Goal: Transaction & Acquisition: Purchase product/service

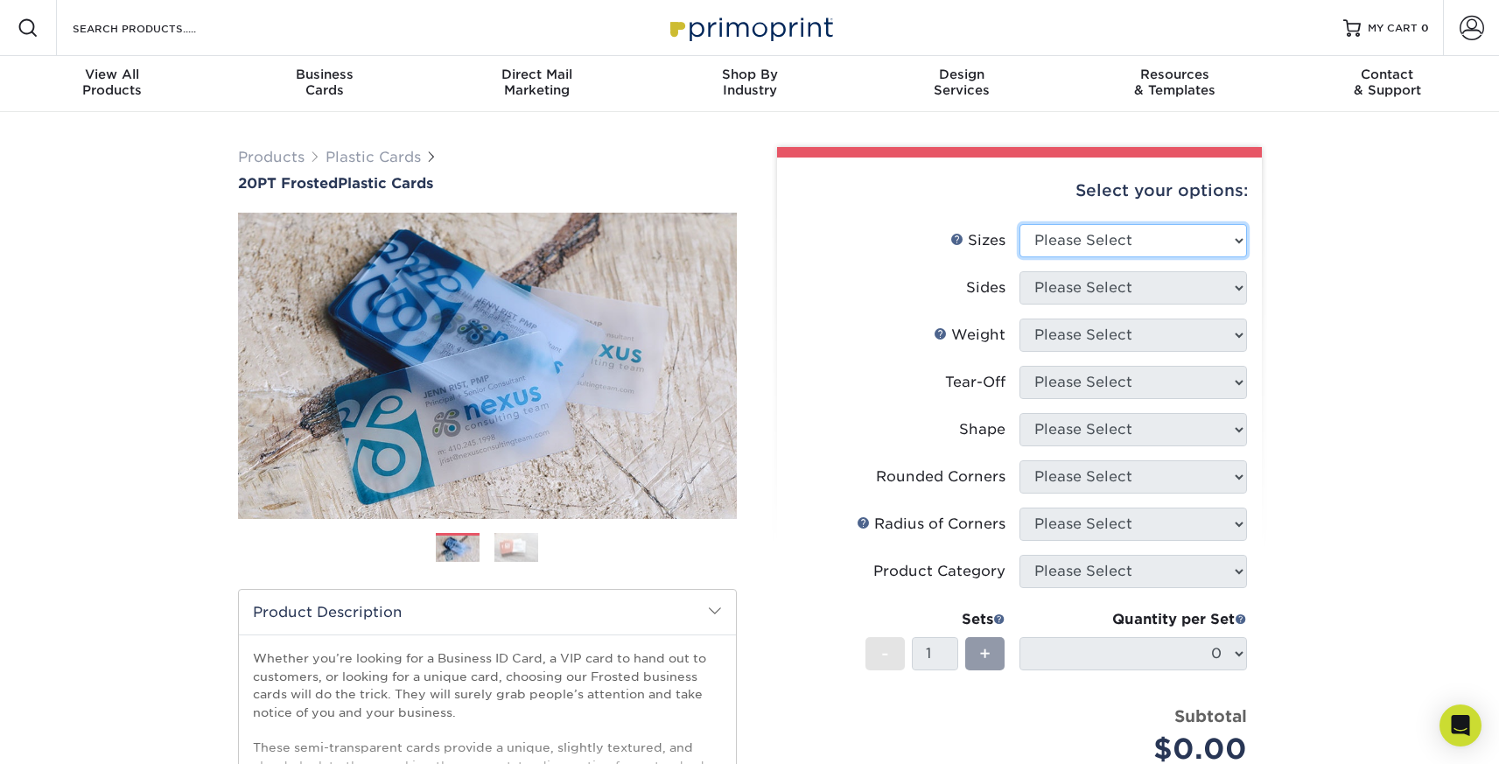
click at [1094, 242] on select "Please Select 2" x 3.5" 2" x 8" 2.12" x 3.375" 2.5" x 2.5" 4.25" x 6"" at bounding box center [1133, 240] width 228 height 33
select select "2.00x3.50"
click at [1019, 224] on select "Please Select 2" x 3.5" 2" x 8" 2.12" x 3.375" 2.5" x 2.5" 4.25" x 6"" at bounding box center [1133, 240] width 228 height 33
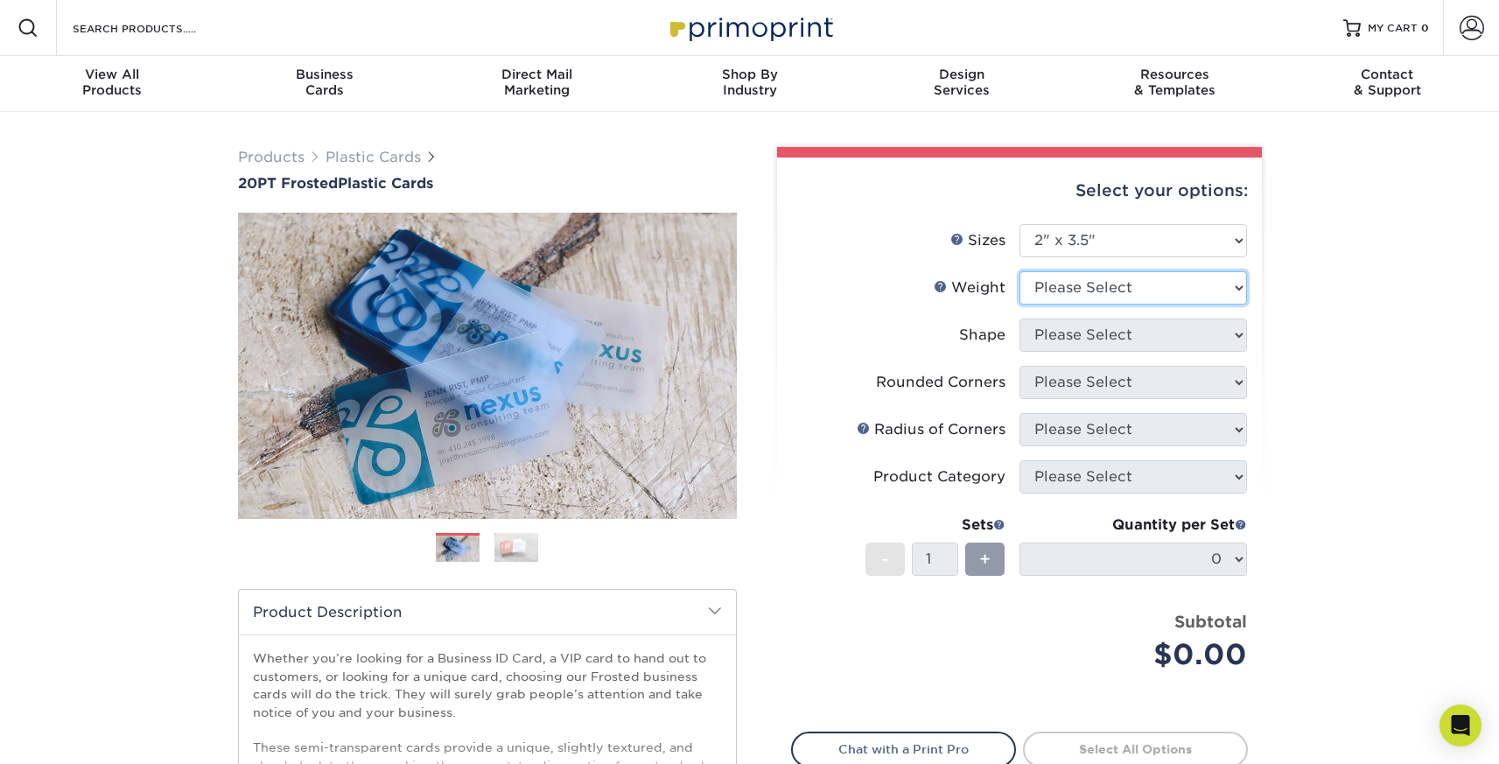
click at [1092, 281] on select "Please Select 20PT Frosted Plastic 20PT Frosted Plastic" at bounding box center [1133, 287] width 228 height 33
select select "20PT Frosted Plastic"
click at [1019, 271] on select "Please Select 20PT Frosted Plastic 20PT Frosted Plastic" at bounding box center [1133, 287] width 228 height 33
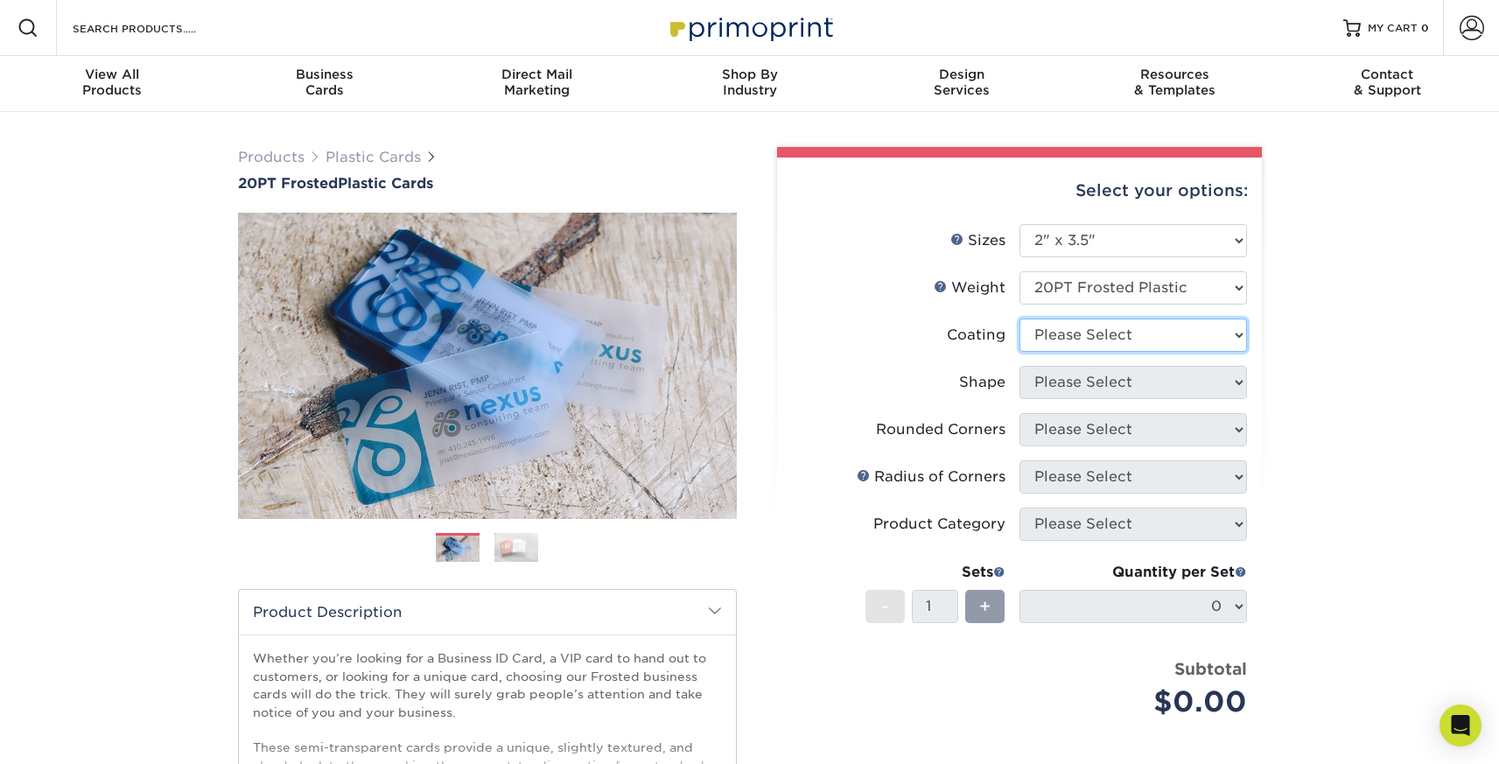
click at [1106, 333] on select at bounding box center [1133, 335] width 228 height 33
click at [1019, 319] on select at bounding box center [1133, 335] width 228 height 33
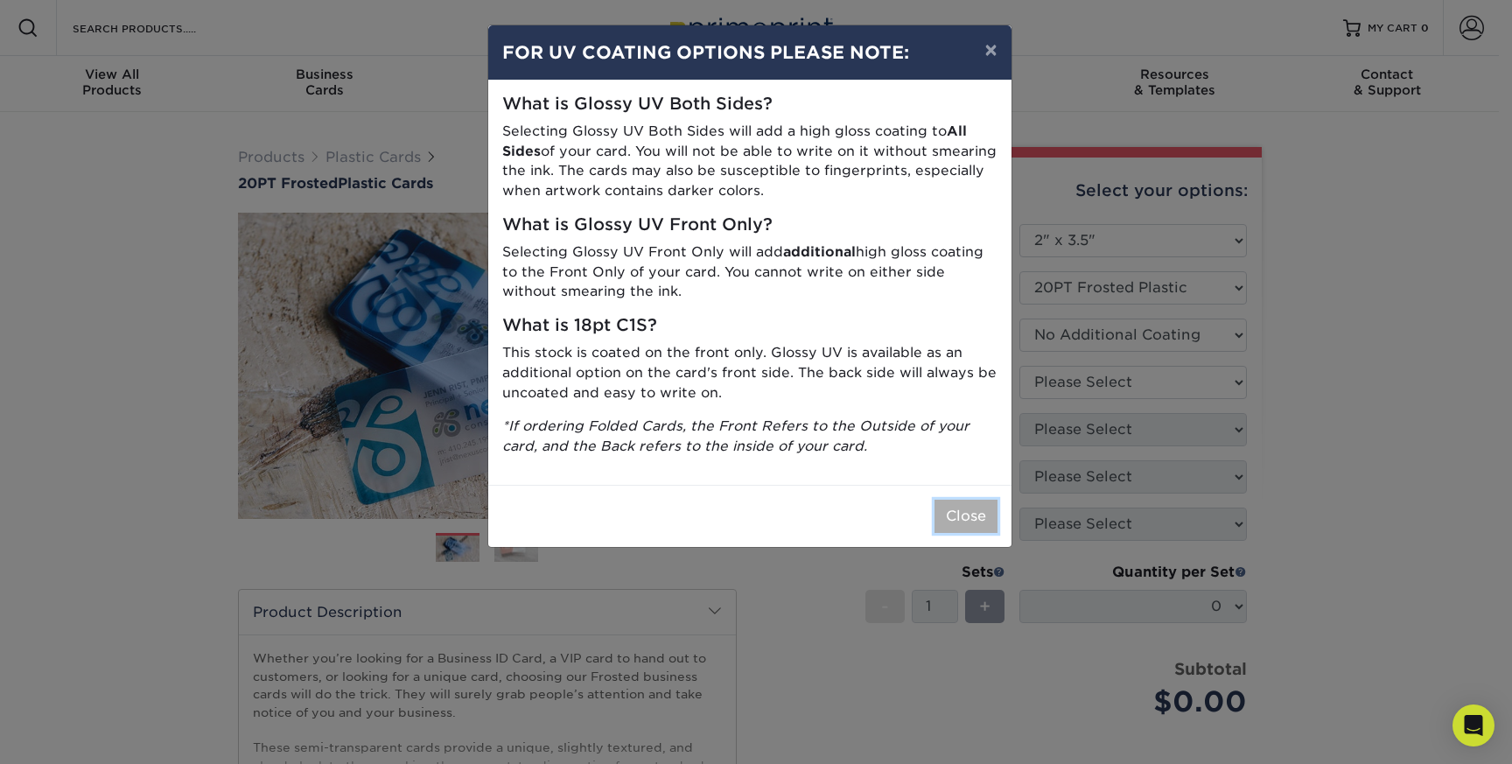
click at [965, 525] on button "Close" at bounding box center [966, 516] width 63 height 33
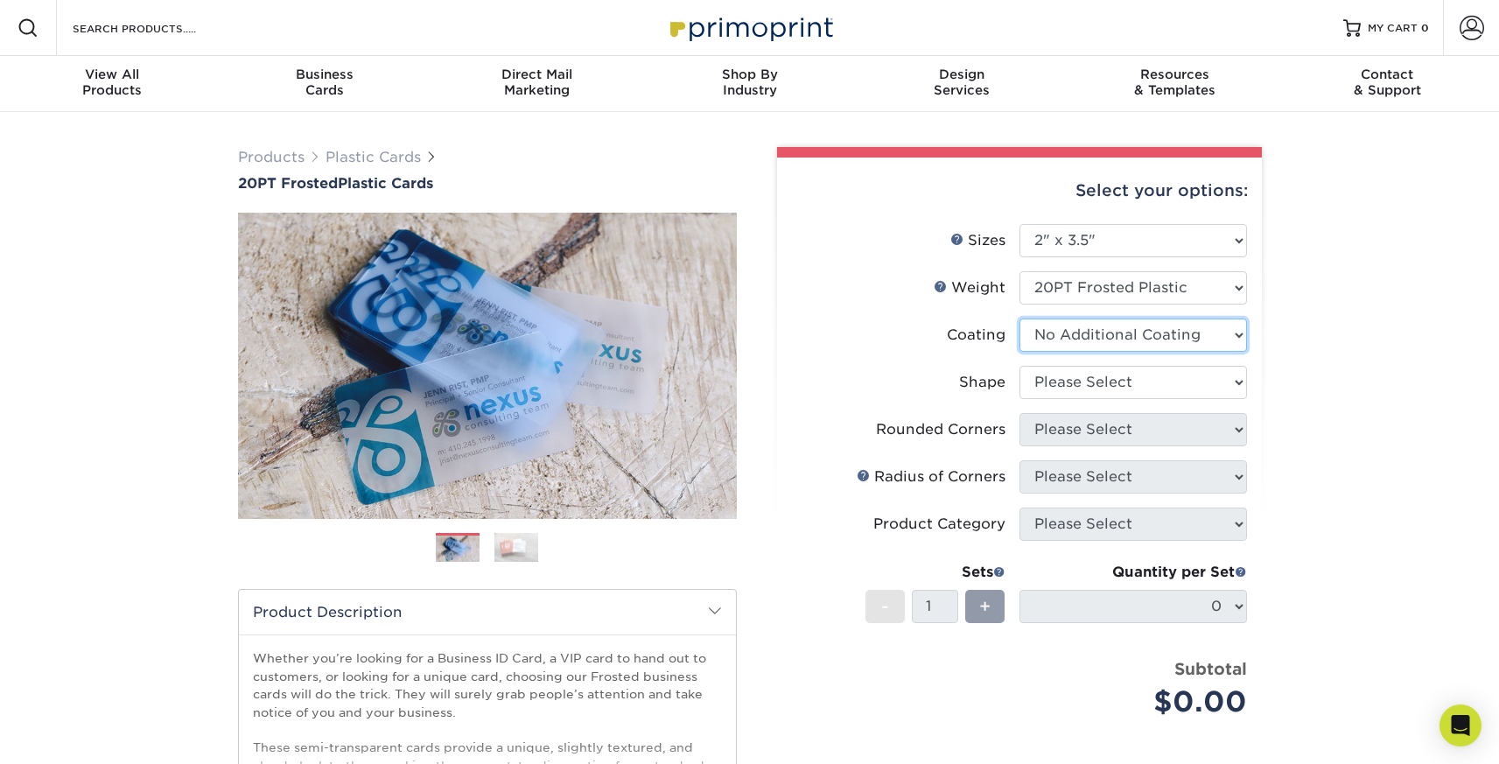
click at [1139, 343] on select at bounding box center [1133, 335] width 228 height 33
select select "-1"
click at [1019, 319] on select at bounding box center [1133, 335] width 228 height 33
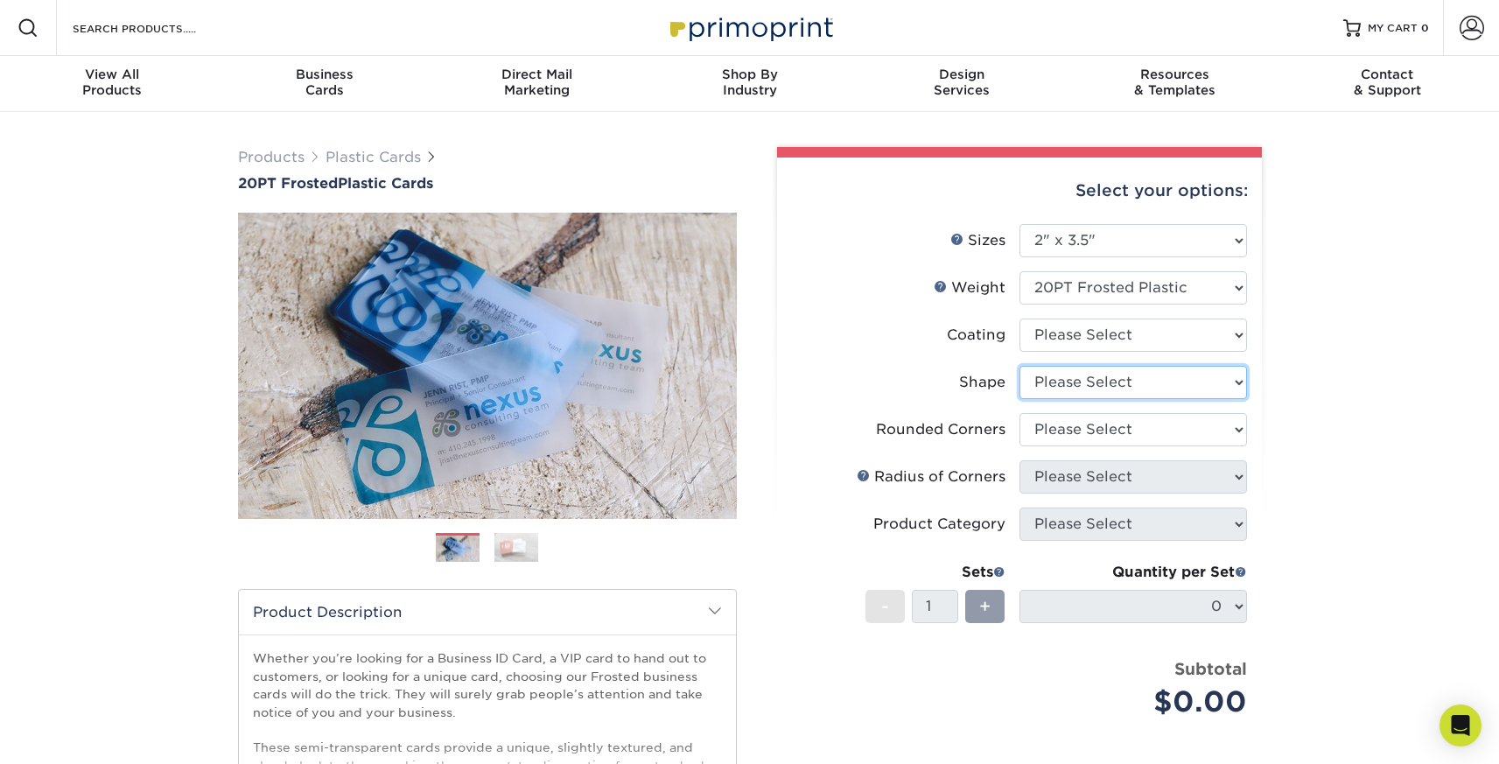
click at [1128, 384] on select "Please Select Oval Standard" at bounding box center [1133, 382] width 228 height 33
select select "standard"
click at [1019, 366] on select "Please Select Oval Standard" at bounding box center [1133, 382] width 228 height 33
click at [1118, 438] on select "Please Select Yes - Round 4 Corners" at bounding box center [1133, 429] width 228 height 33
click at [1019, 413] on select "Please Select Yes - Round 4 Corners" at bounding box center [1133, 429] width 228 height 33
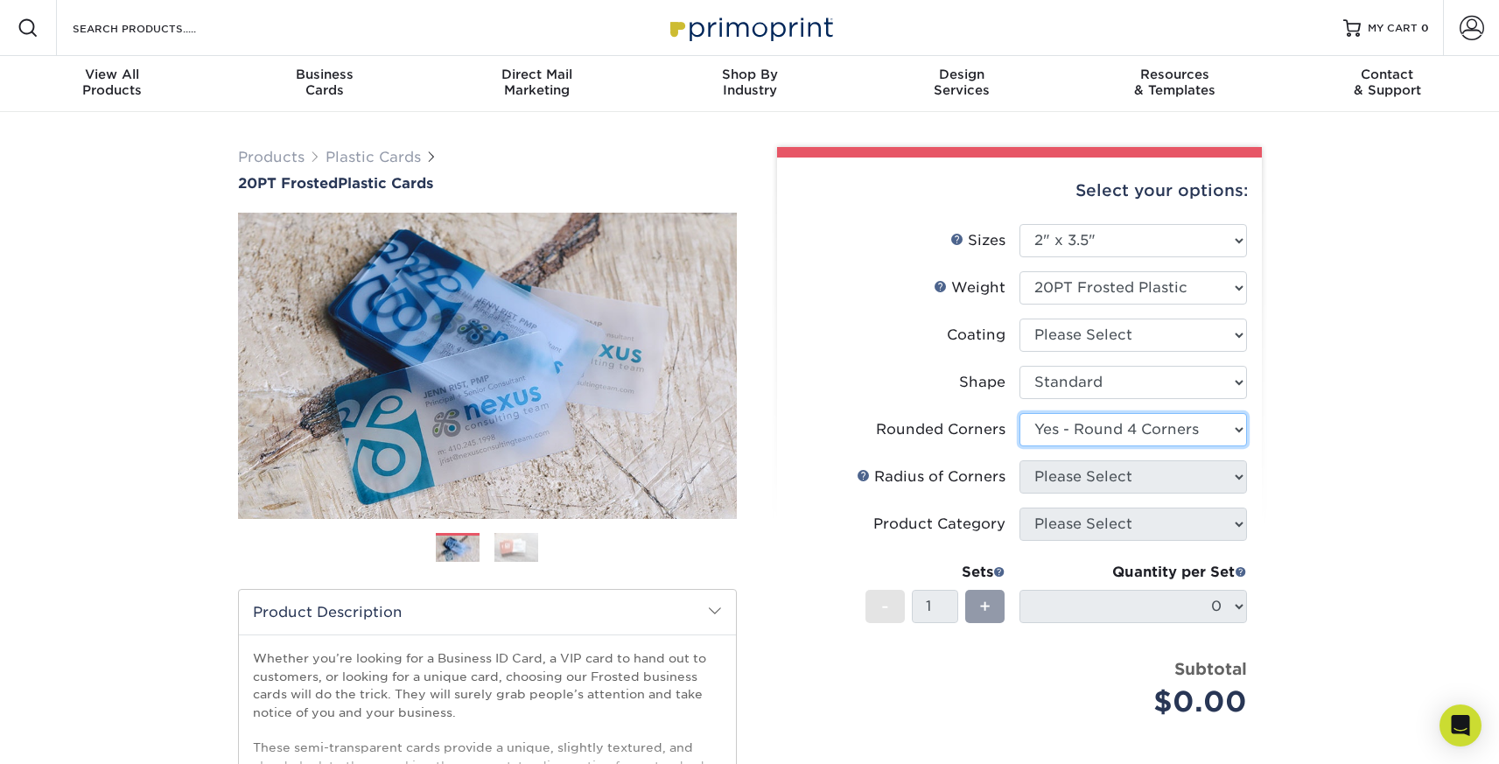
select select "-1"
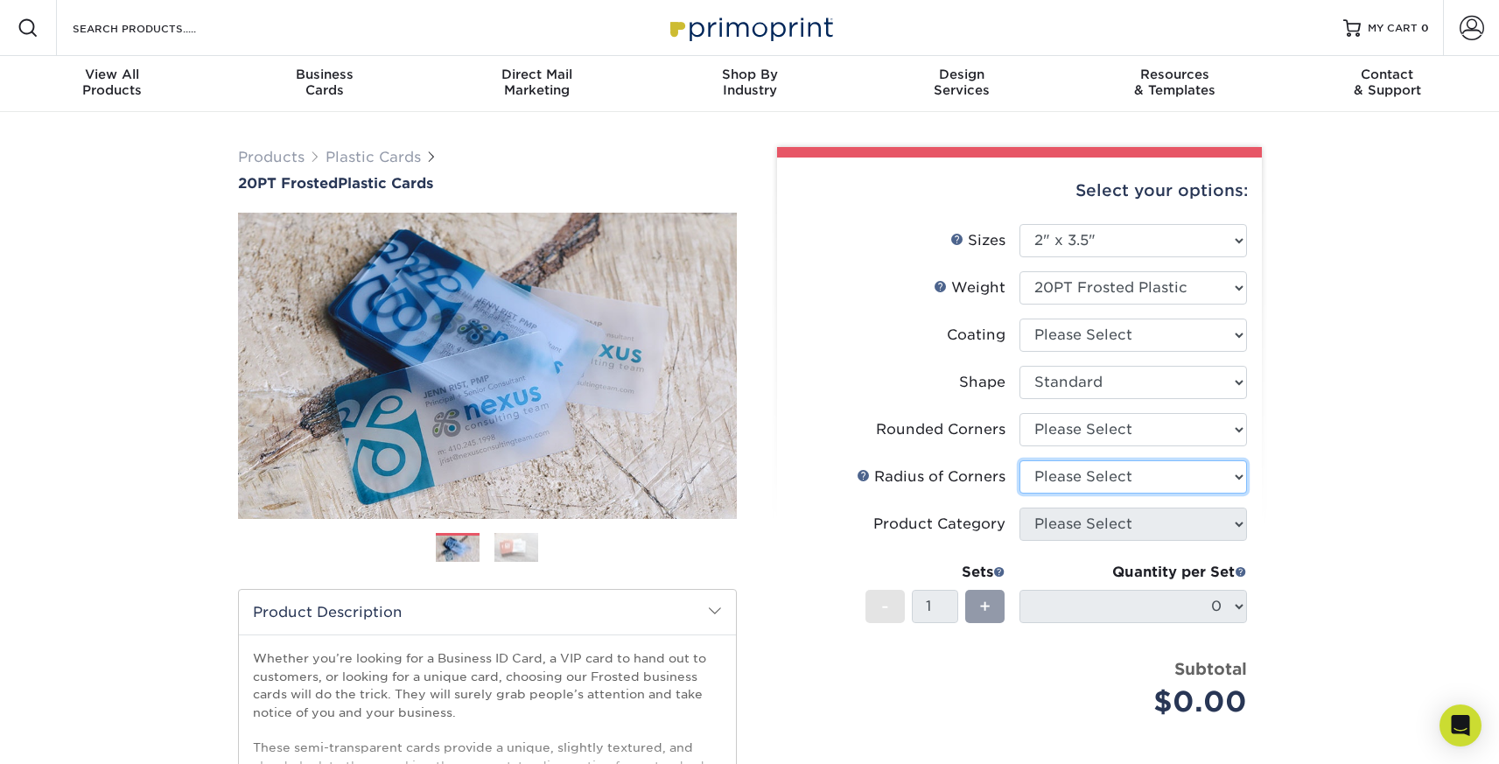
click at [1115, 480] on select "Please Select" at bounding box center [1133, 476] width 228 height 33
click at [1019, 460] on select "Please Select" at bounding box center [1133, 476] width 228 height 33
click at [1278, 451] on div "Products Plastic Cards 20PT Frosted Plastic Cards Previous Next and" at bounding box center [749, 579] width 1499 height 935
click at [719, 36] on img at bounding box center [749, 28] width 175 height 38
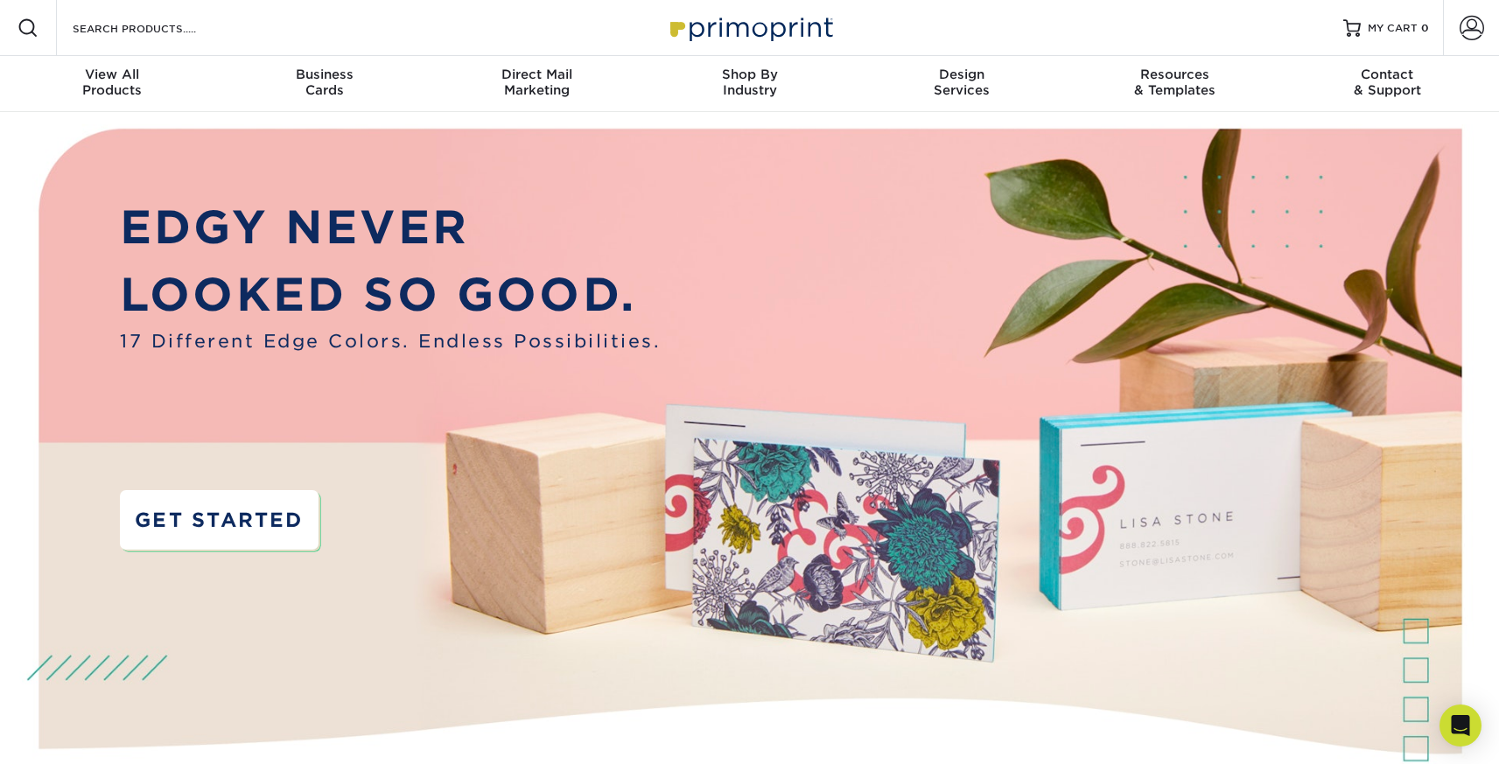
click at [180, 537] on link "GET STARTED" at bounding box center [219, 520] width 199 height 60
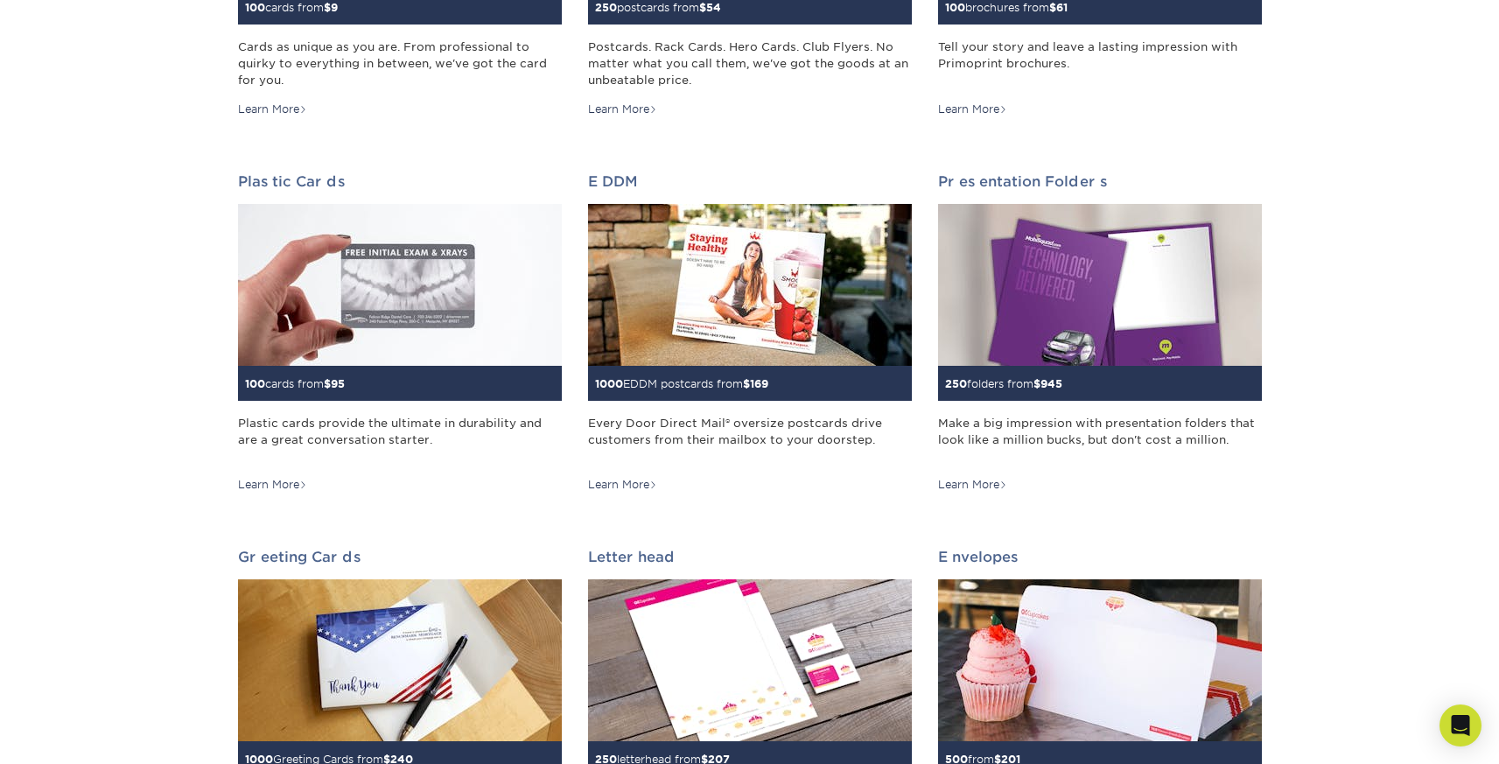
scroll to position [517, 0]
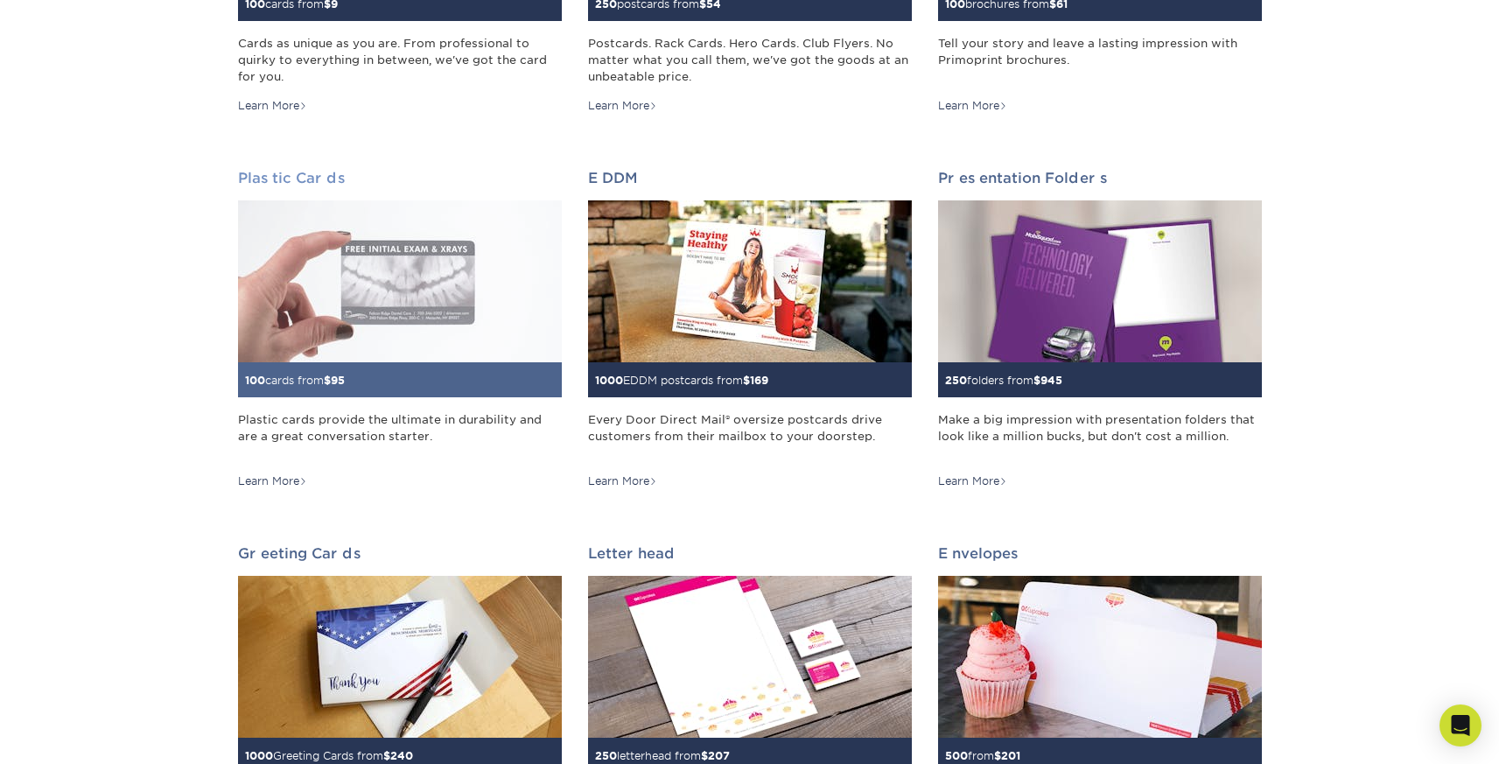
click at [269, 371] on div "100 cards from $ 95" at bounding box center [400, 379] width 324 height 35
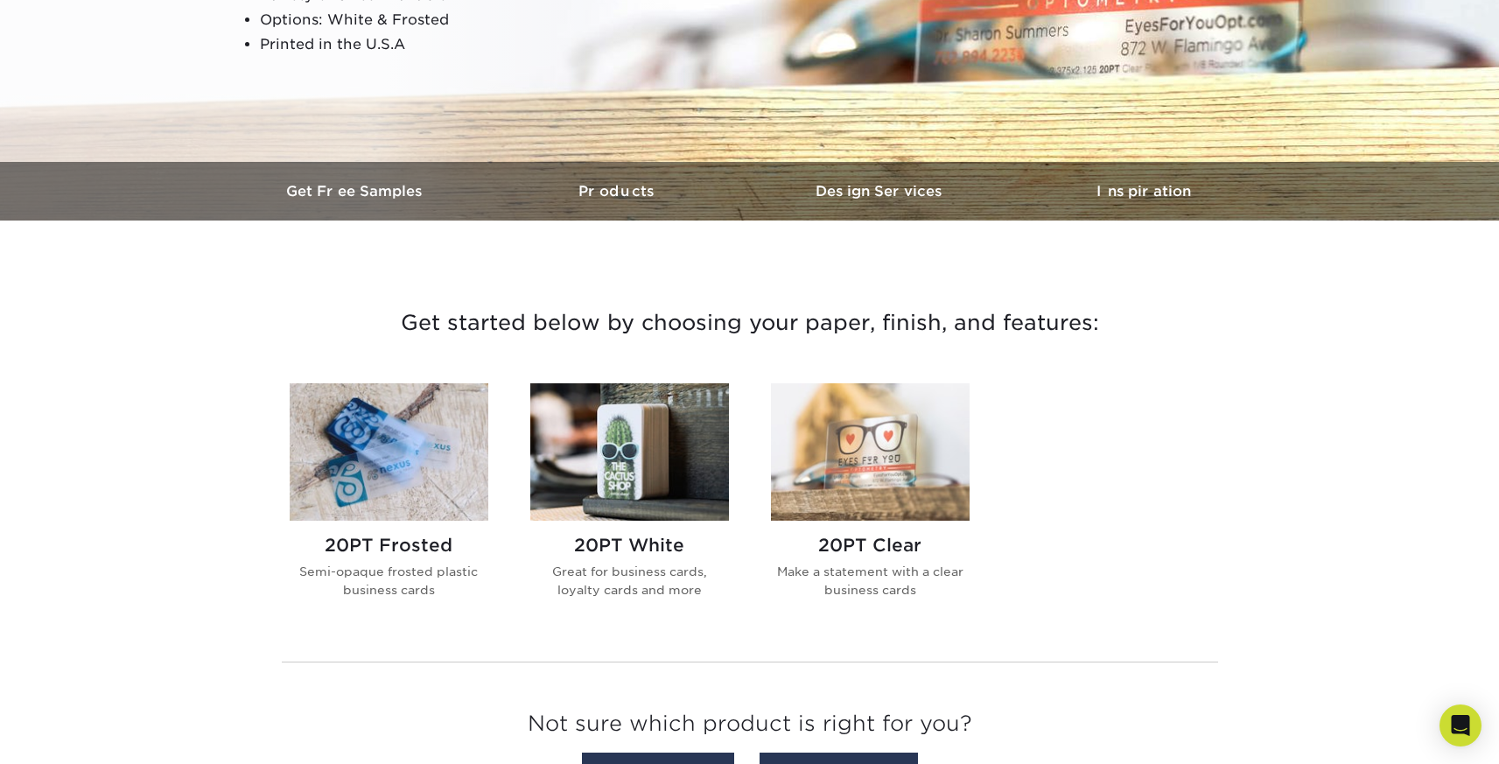
scroll to position [467, 0]
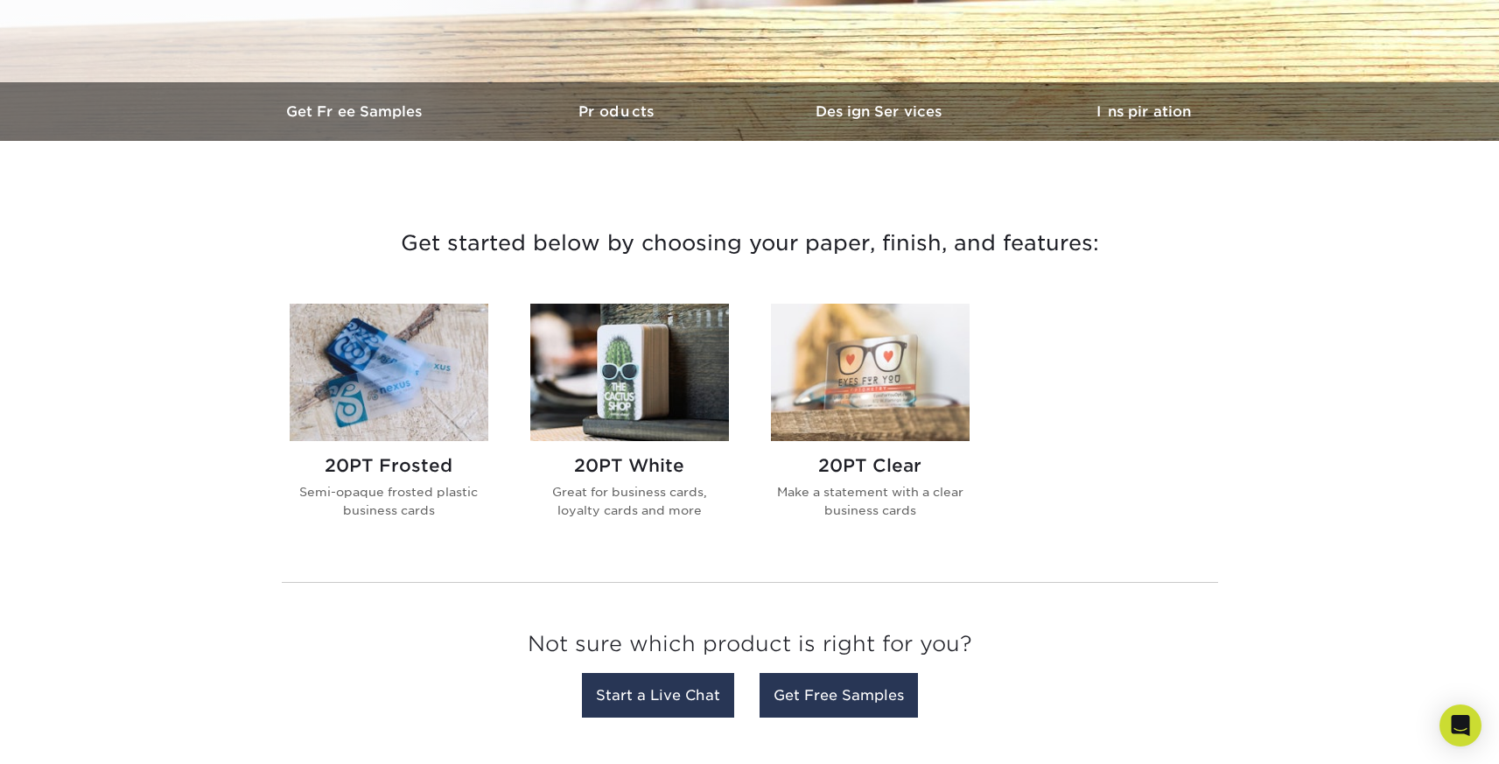
click at [606, 430] on img at bounding box center [629, 372] width 199 height 137
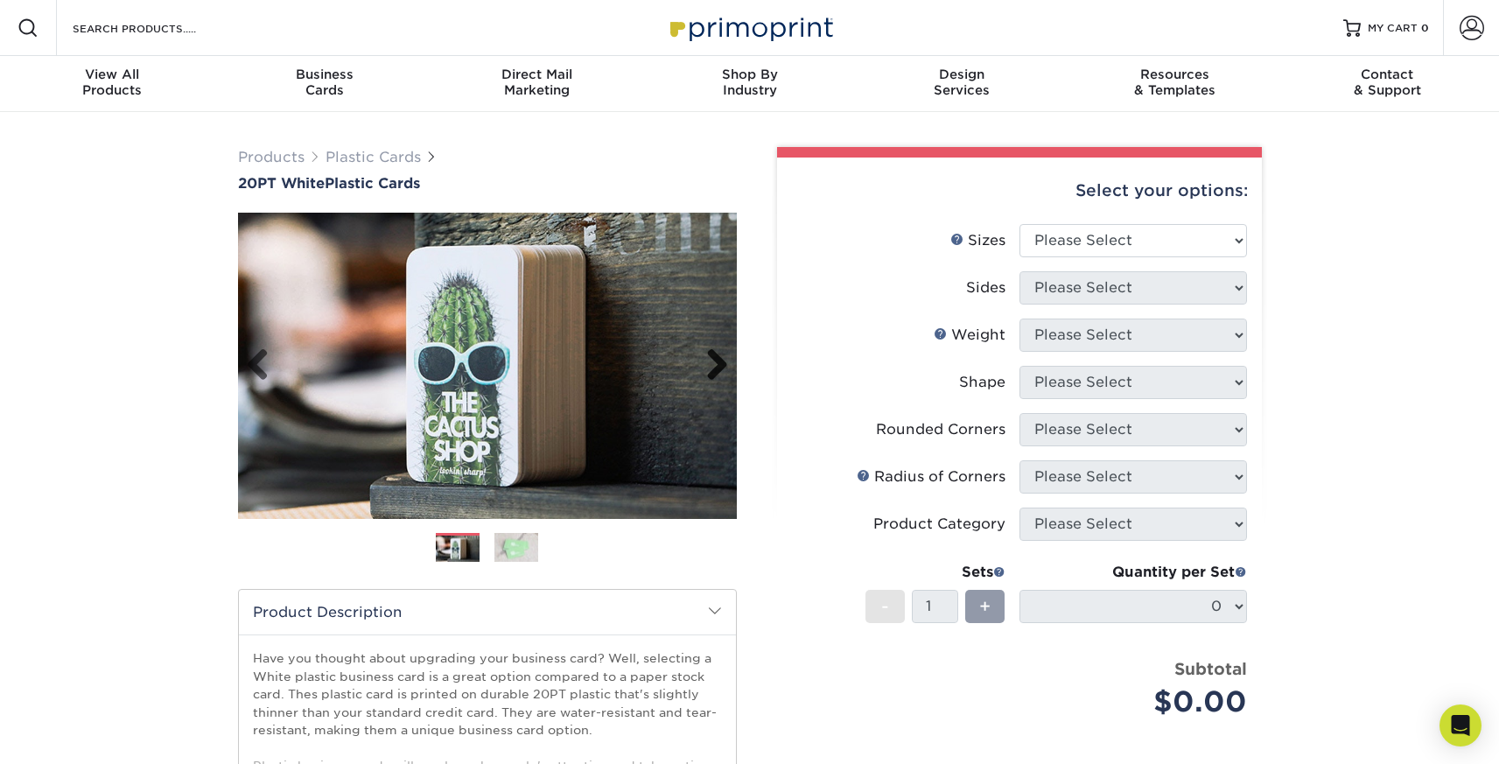
click at [711, 368] on link "Next" at bounding box center [710, 365] width 35 height 35
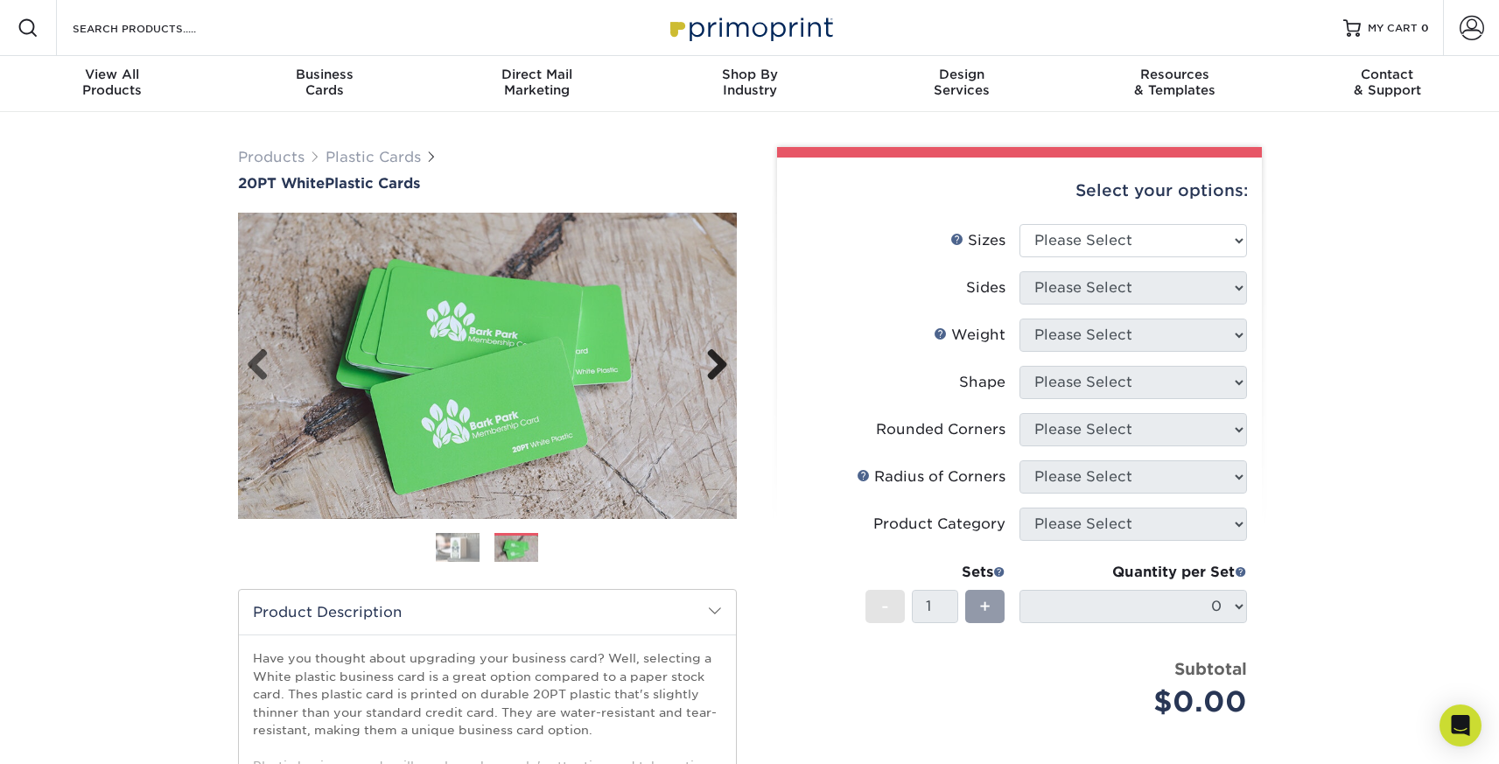
click at [711, 368] on link "Next" at bounding box center [710, 365] width 35 height 35
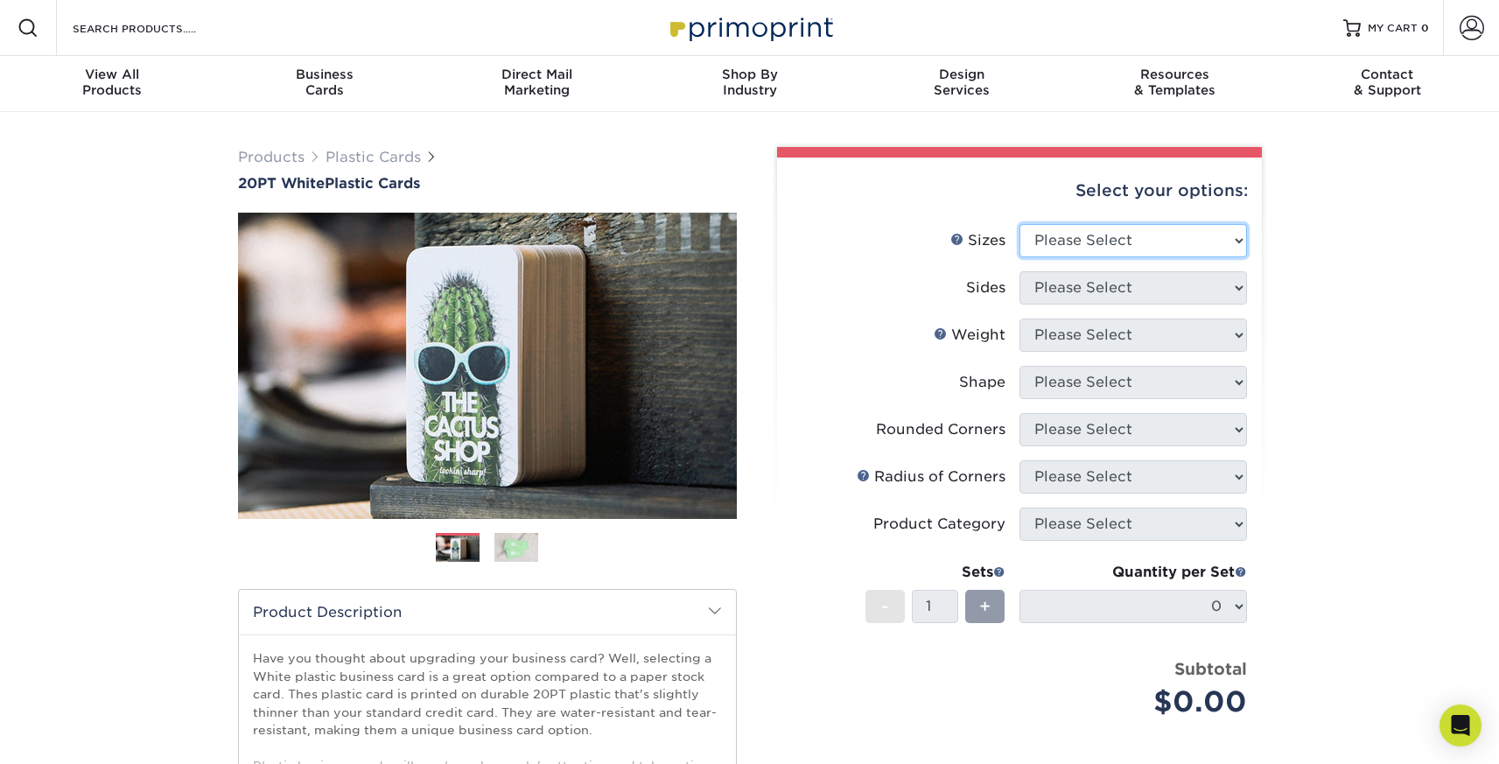
click at [1120, 233] on select "Please Select 2" x 3.5" 2" x 8" 2.12" x 3.375" 2.5" x 2.5" 4.25" x 6"" at bounding box center [1133, 240] width 228 height 33
select select "4.25x6.00"
click at [1019, 224] on select "Please Select 2" x 3.5" 2" x 8" 2.12" x 3.375" 2.5" x 2.5" 4.25" x 6"" at bounding box center [1133, 240] width 228 height 33
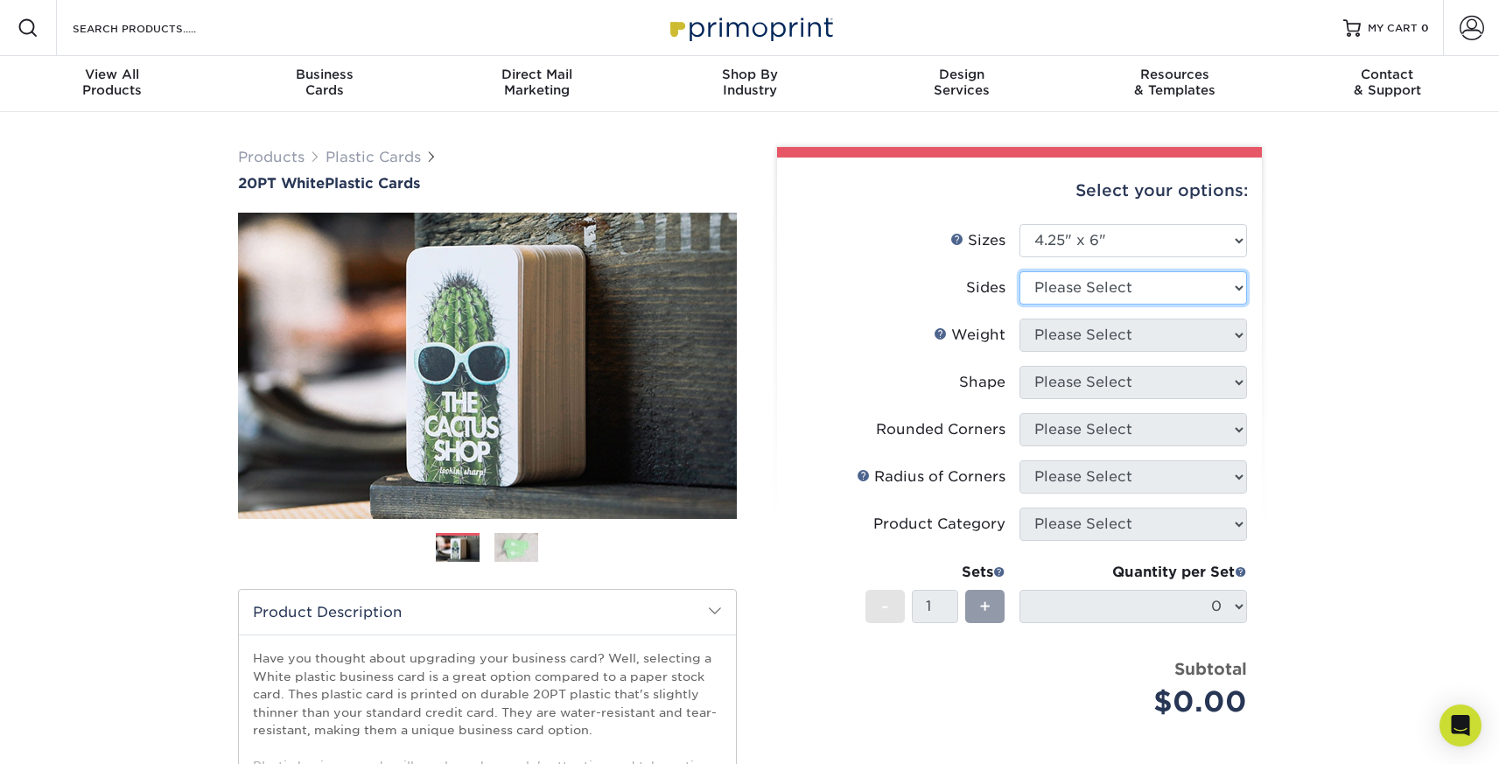
click at [1089, 284] on select "Please Select Print Both Sides Print Front Only" at bounding box center [1133, 287] width 228 height 33
select select "32d3c223-f82c-492b-b915-ba065a00862f"
click at [1019, 271] on select "Please Select Print Both Sides Print Front Only" at bounding box center [1133, 287] width 228 height 33
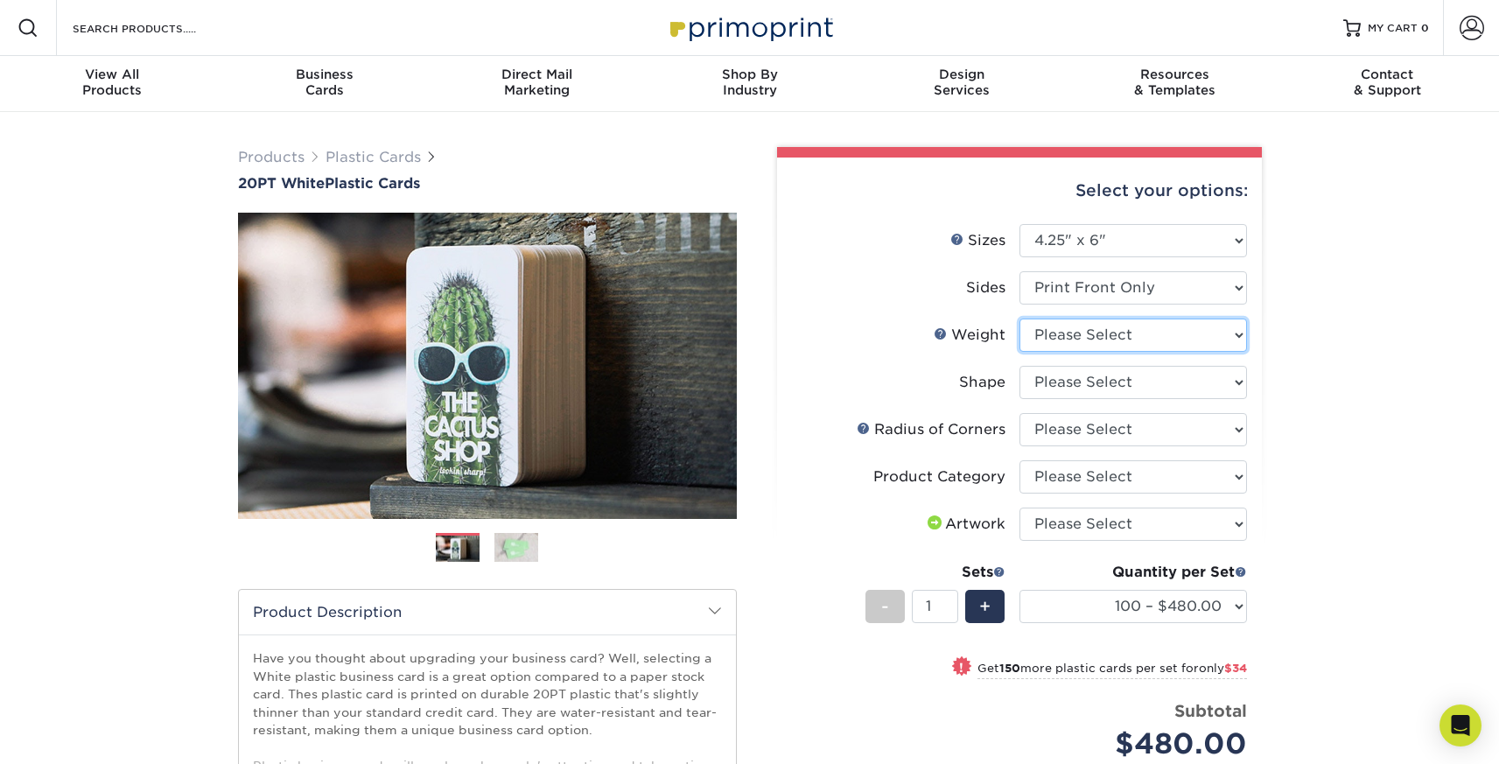
click at [1121, 330] on select "Please Select 20PT White Plastic" at bounding box center [1133, 335] width 228 height 33
select select "20PT White Plastic"
click at [1019, 319] on select "Please Select 20PT White Plastic" at bounding box center [1133, 335] width 228 height 33
select select "-1"
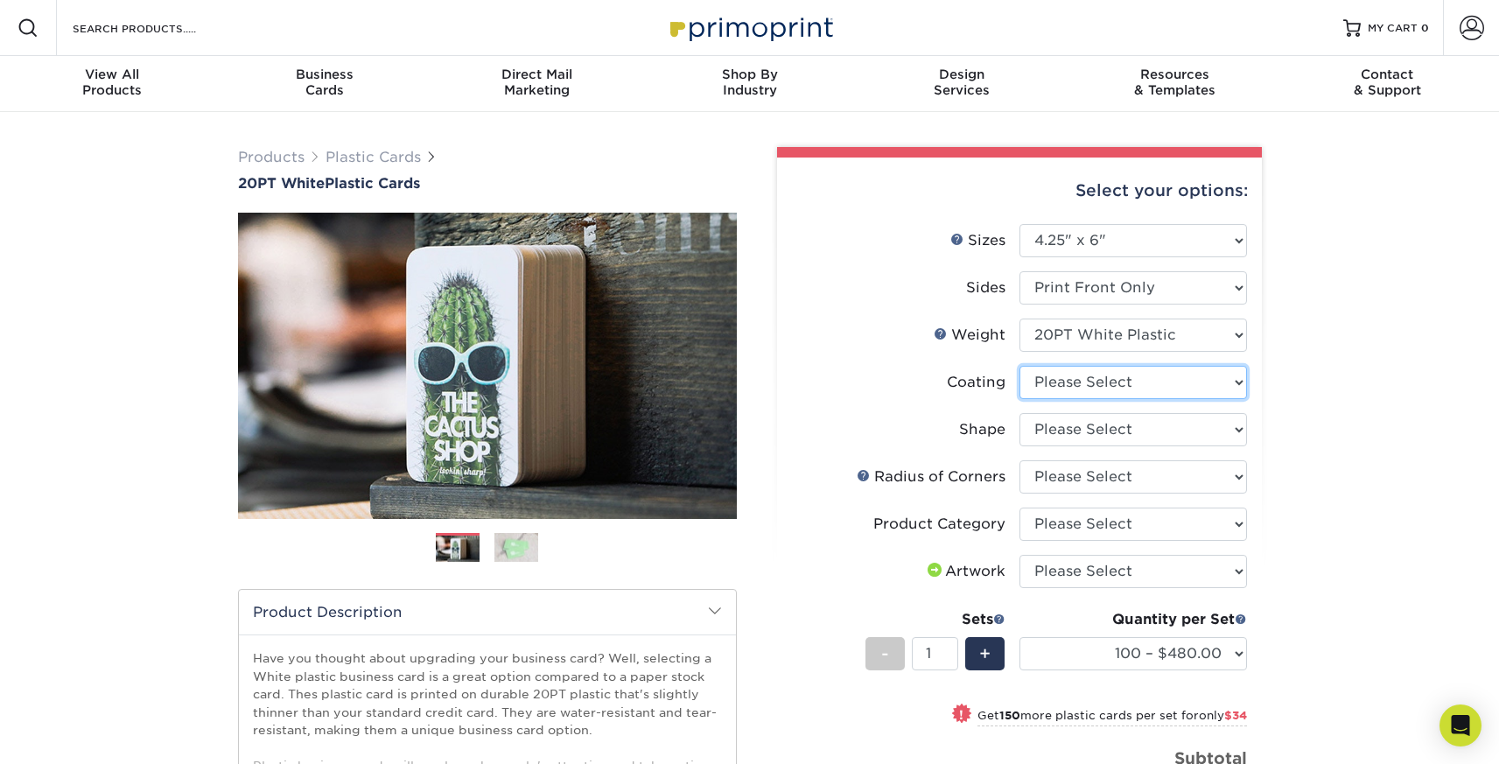
click at [1120, 371] on select at bounding box center [1133, 382] width 228 height 33
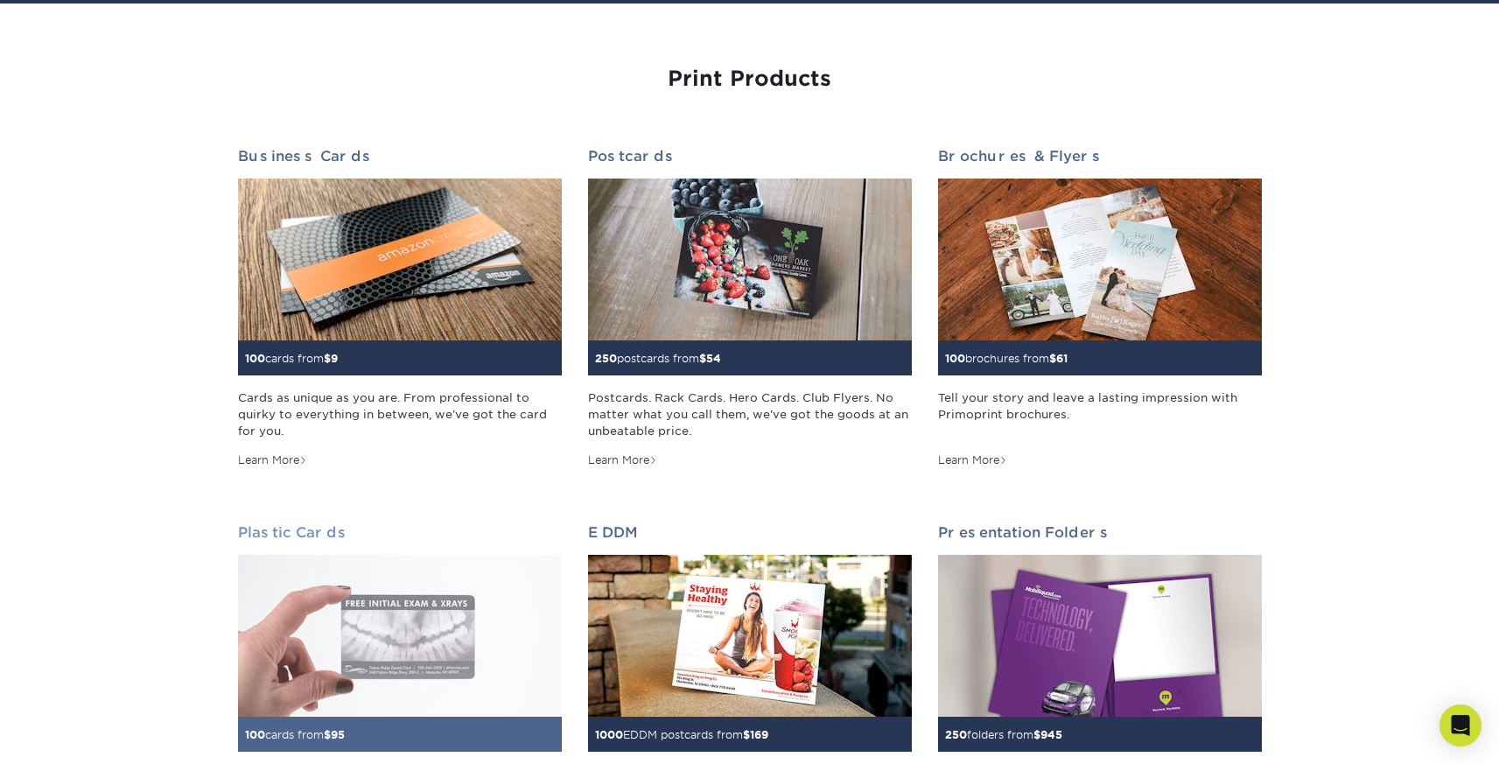
scroll to position [297, 0]
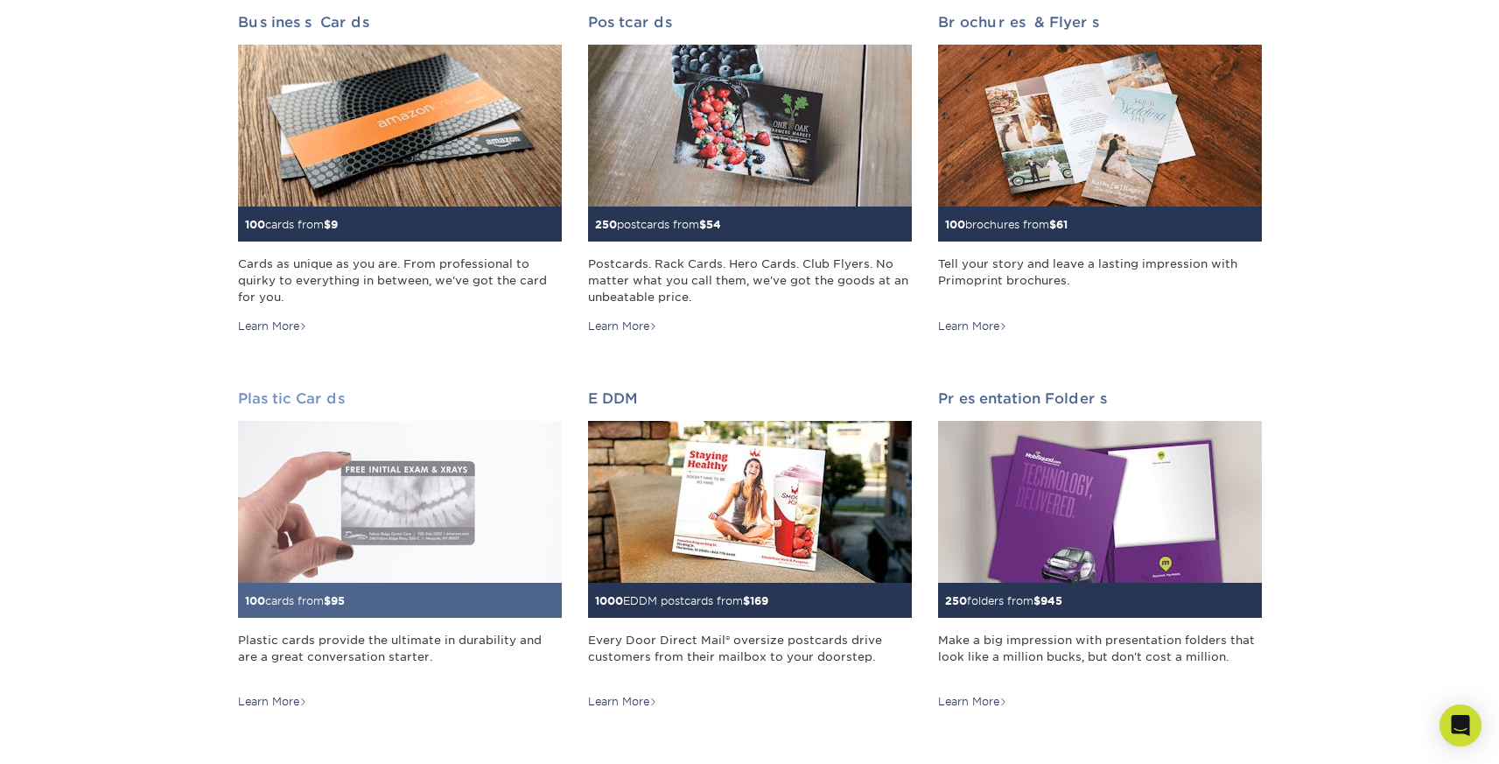
click at [397, 482] on img at bounding box center [400, 502] width 324 height 162
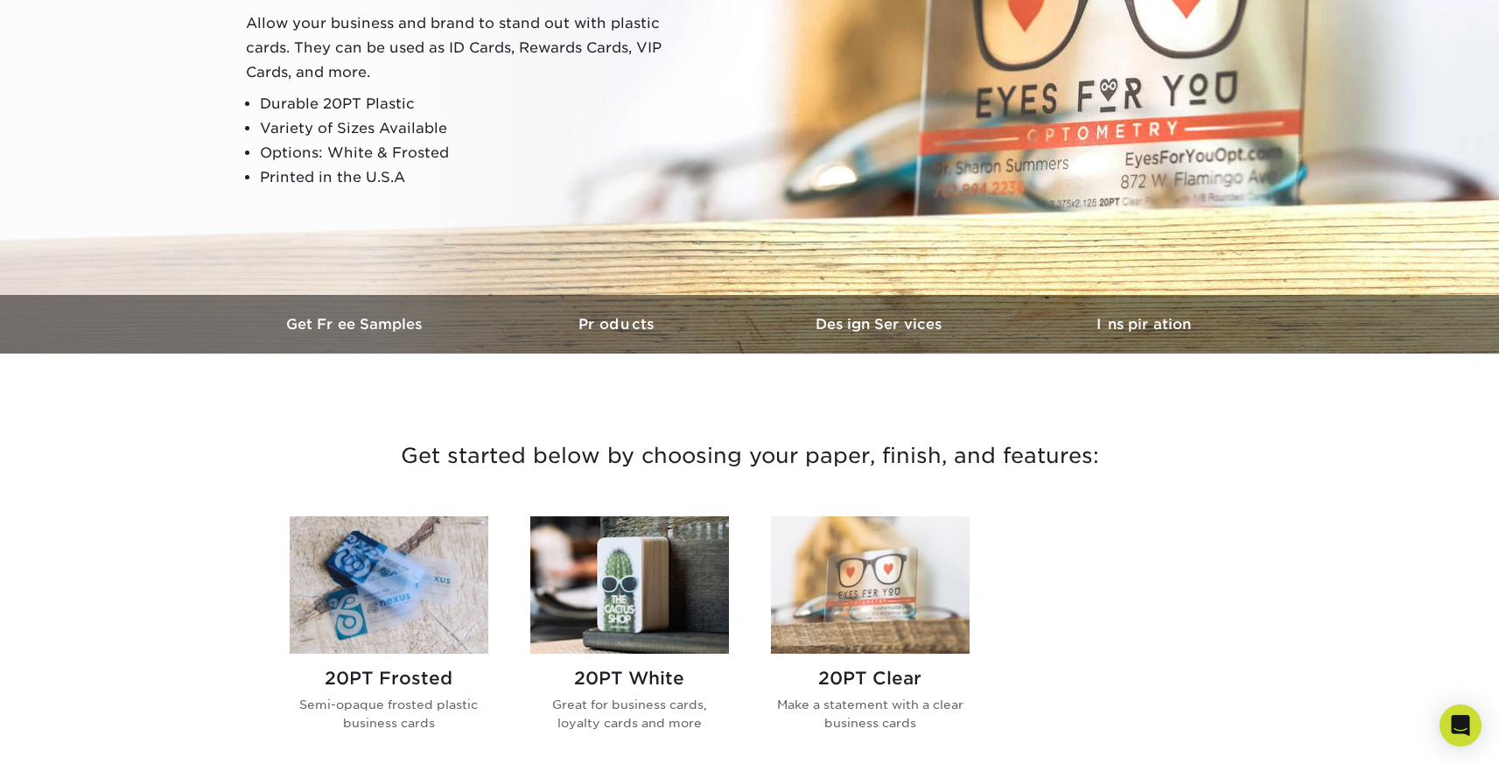
scroll to position [344, 0]
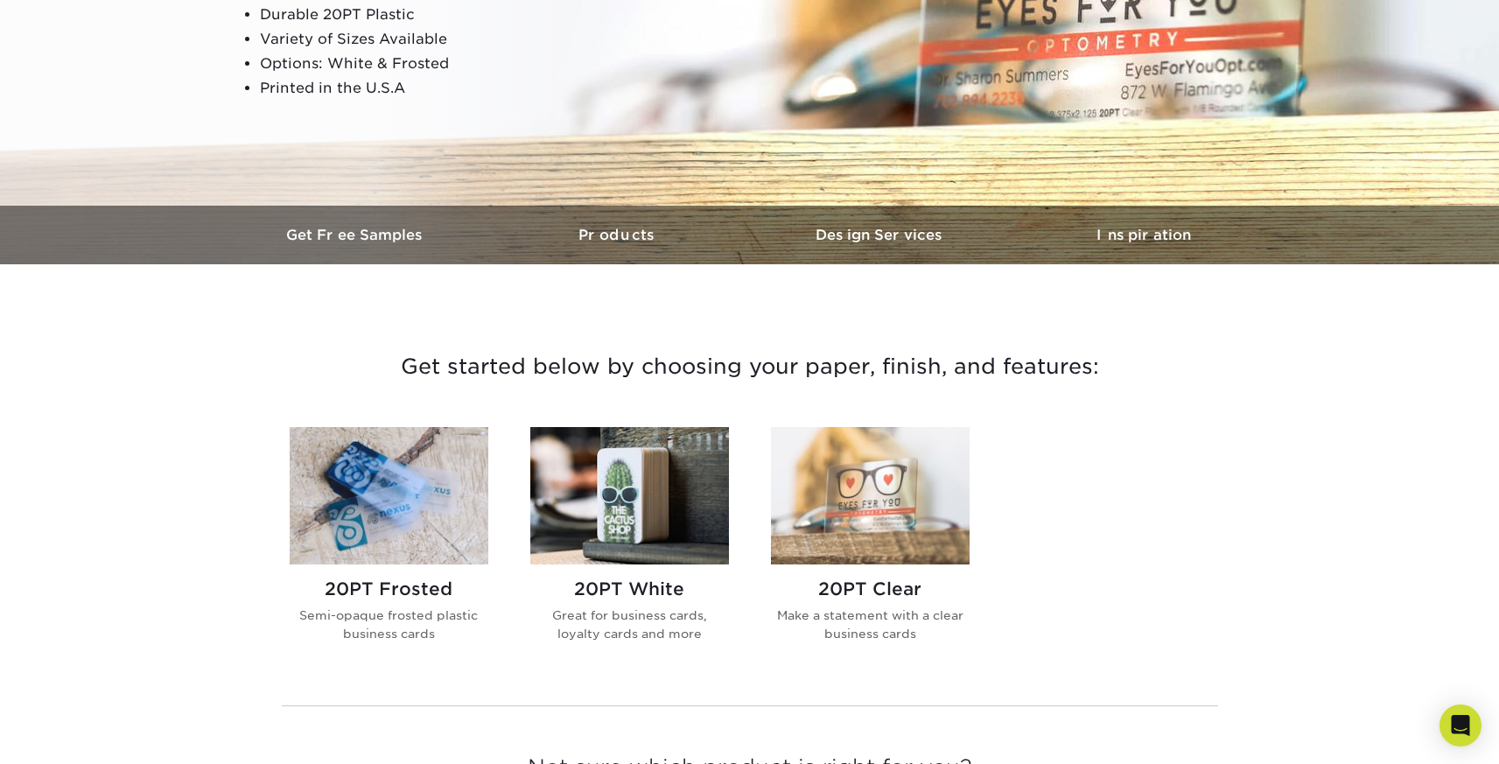
click at [432, 617] on p "Semi-opaque frosted plastic business cards" at bounding box center [389, 624] width 199 height 36
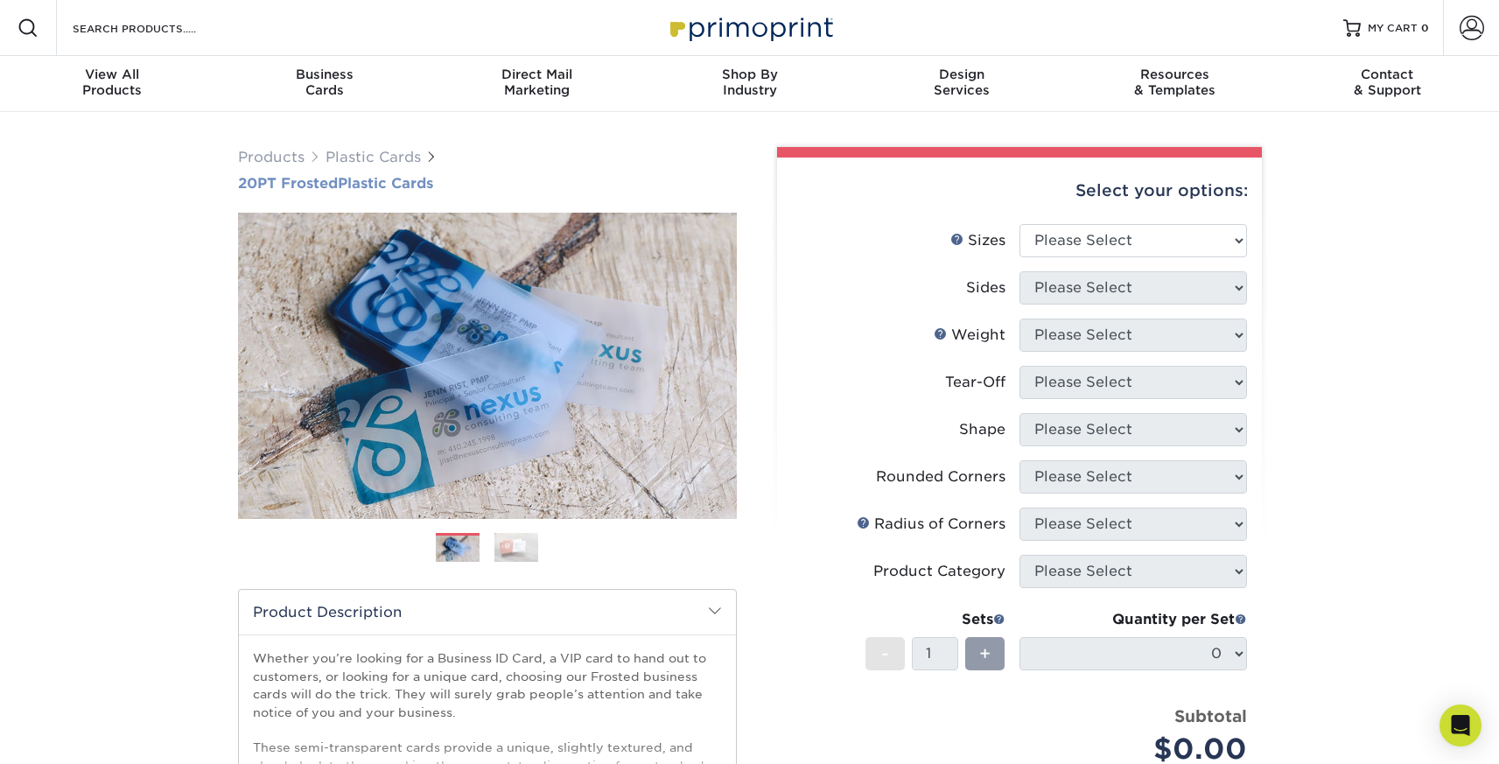
drag, startPoint x: 519, startPoint y: 151, endPoint x: 516, endPoint y: 183, distance: 31.6
click at [516, 183] on div "Products Plastic Cards 20PT Frosted Plastic Cards" at bounding box center [487, 169] width 499 height 45
copy link "20PT Frosted Plastic Cards"
